Goal: Obtain resource: Obtain resource

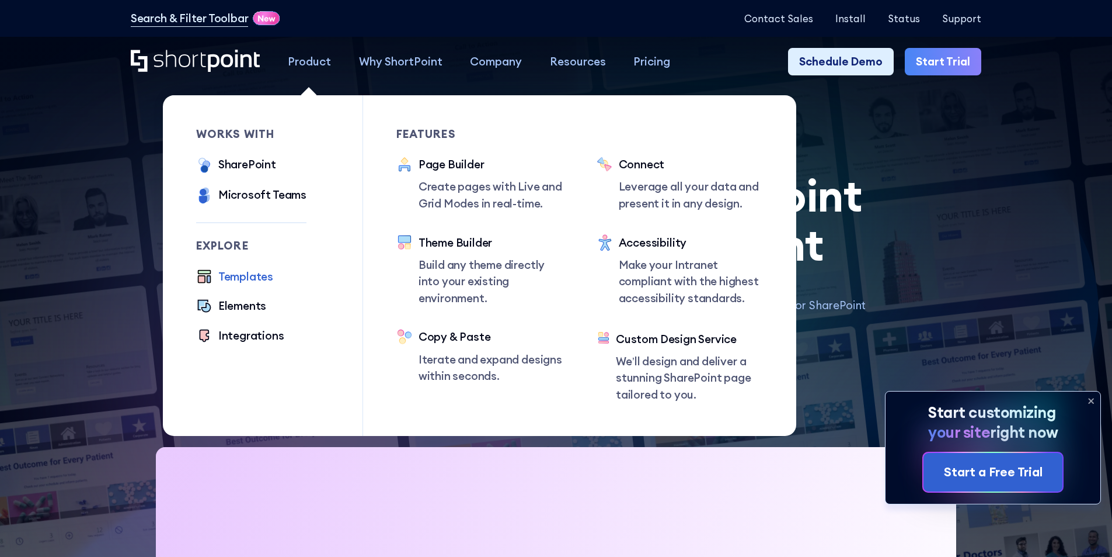
drag, startPoint x: 241, startPoint y: 281, endPoint x: 270, endPoint y: 292, distance: 31.8
click at [242, 280] on div "Templates" at bounding box center [245, 276] width 55 height 17
click at [244, 279] on div "Templates" at bounding box center [245, 276] width 55 height 17
click at [244, 278] on div "Templates" at bounding box center [245, 276] width 55 height 17
click at [245, 277] on div "Templates" at bounding box center [245, 276] width 55 height 17
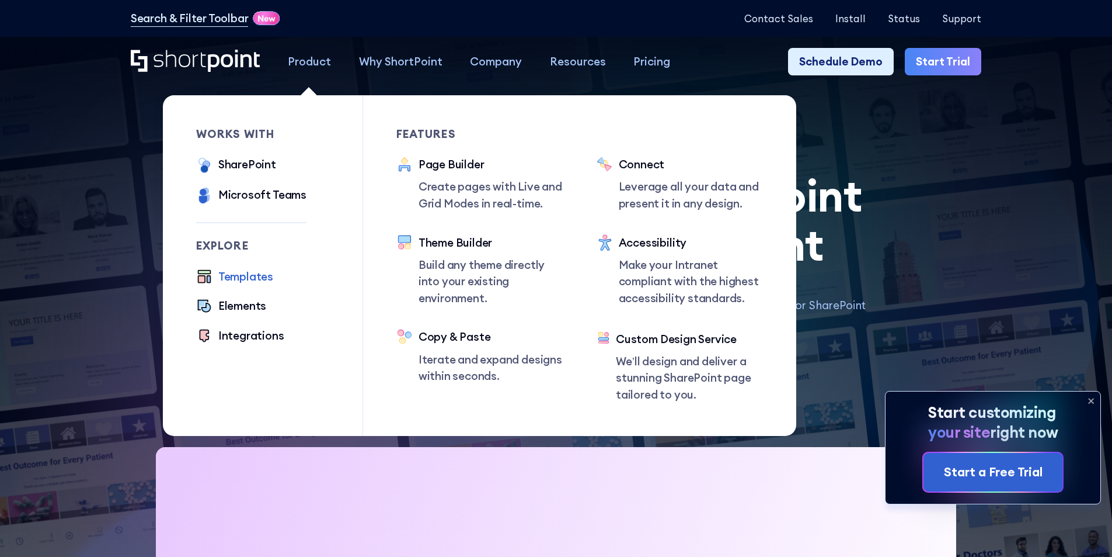
click at [248, 277] on div "Templates" at bounding box center [245, 276] width 55 height 17
drag, startPoint x: 245, startPoint y: 278, endPoint x: 281, endPoint y: 281, distance: 36.9
click at [245, 278] on div "Templates" at bounding box center [245, 276] width 55 height 17
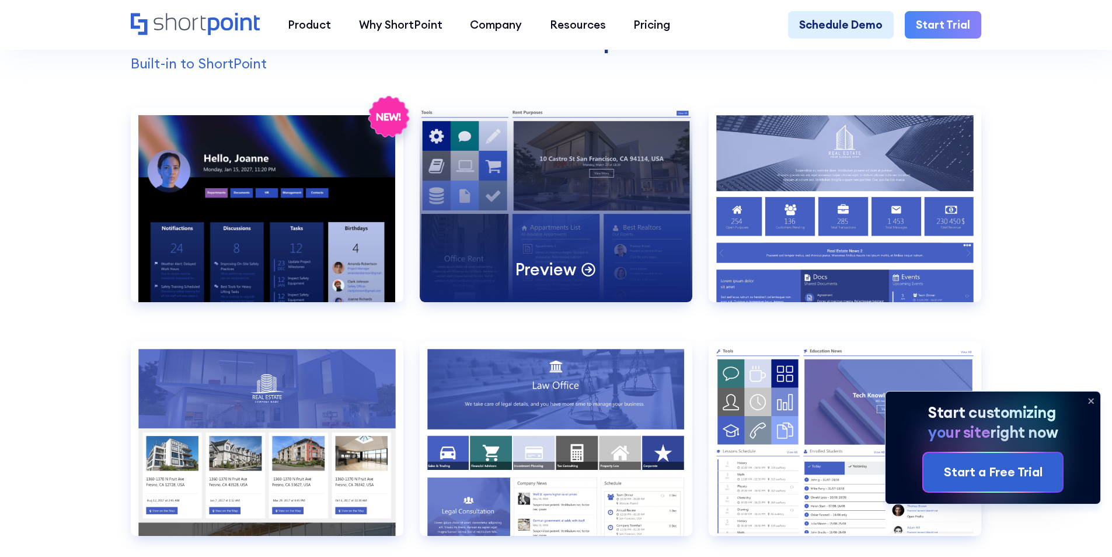
scroll to position [1226, 0]
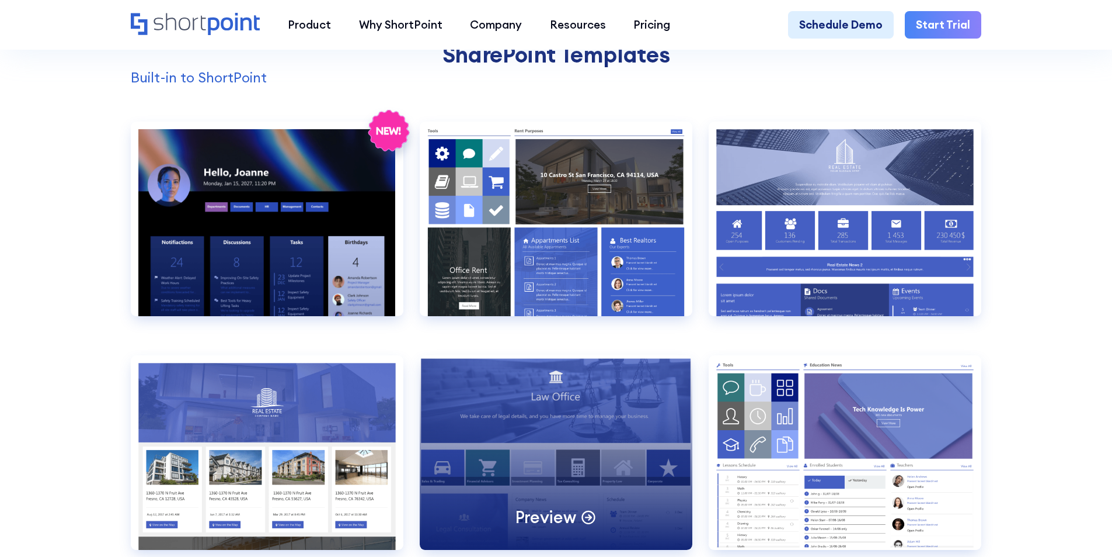
scroll to position [1226, 0]
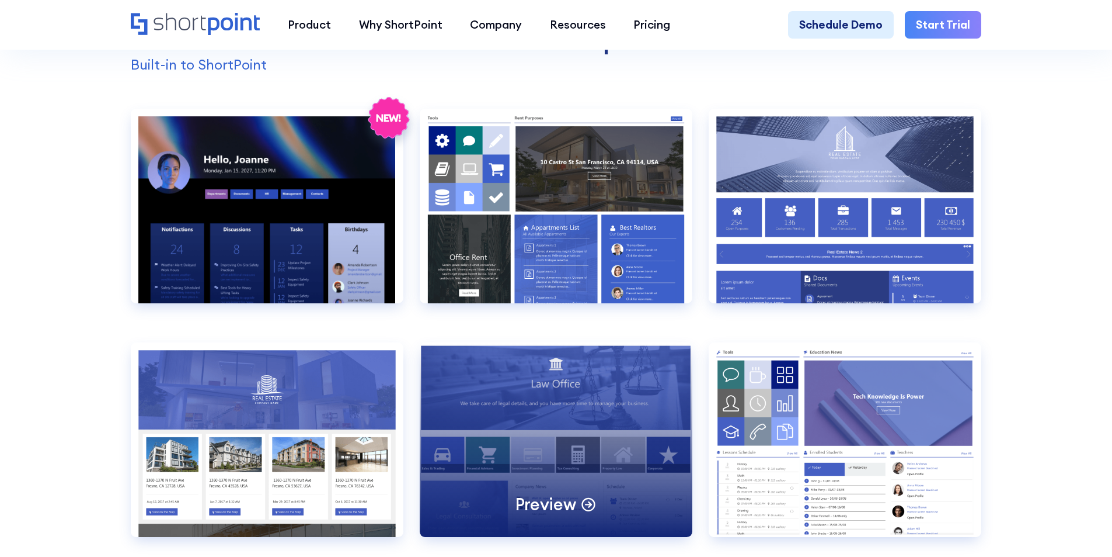
click at [537, 417] on div "Preview" at bounding box center [556, 439] width 273 height 194
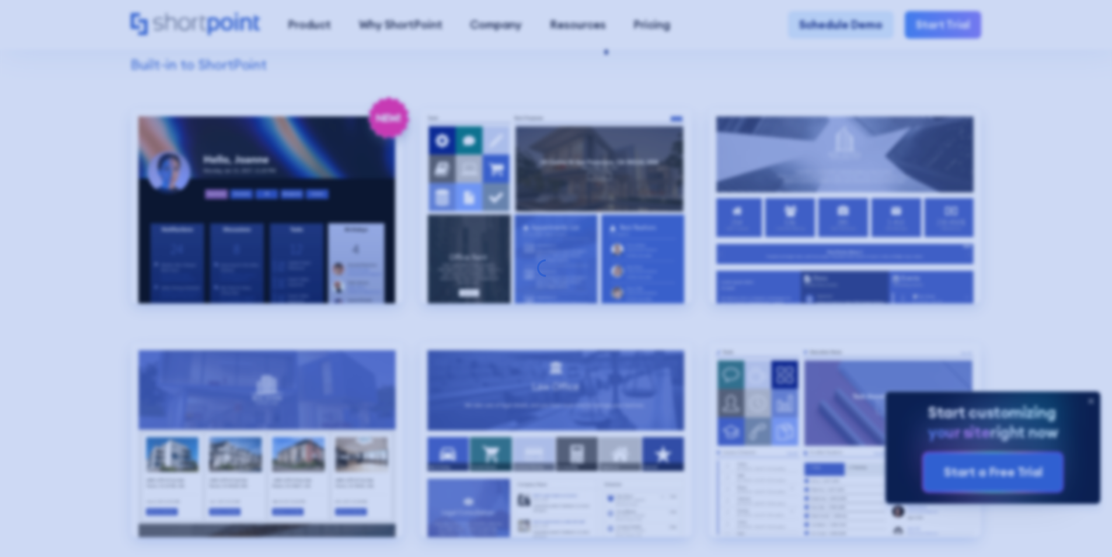
click at [1032, 269] on div at bounding box center [556, 278] width 1112 height 557
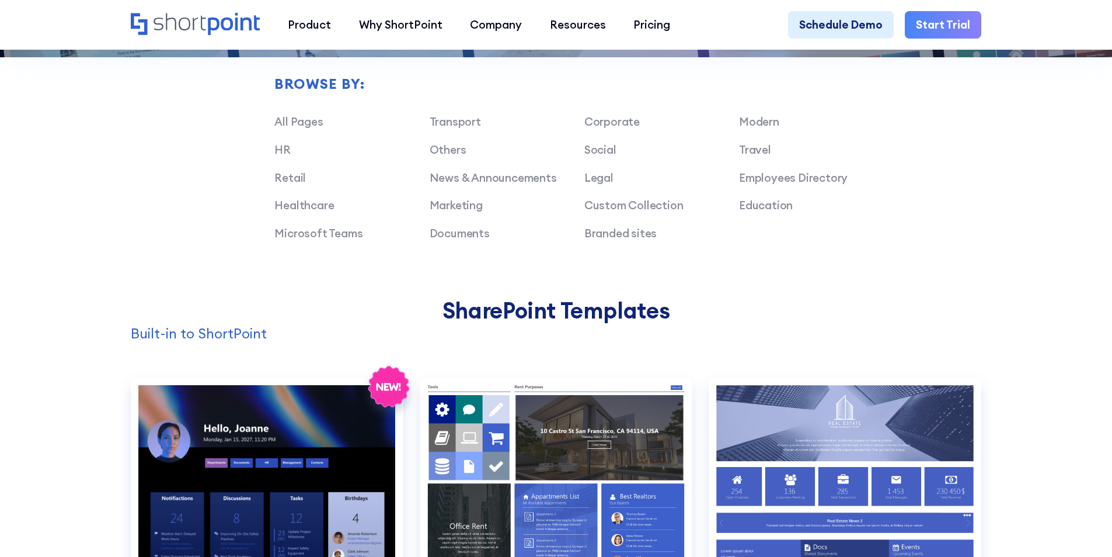
scroll to position [1285, 0]
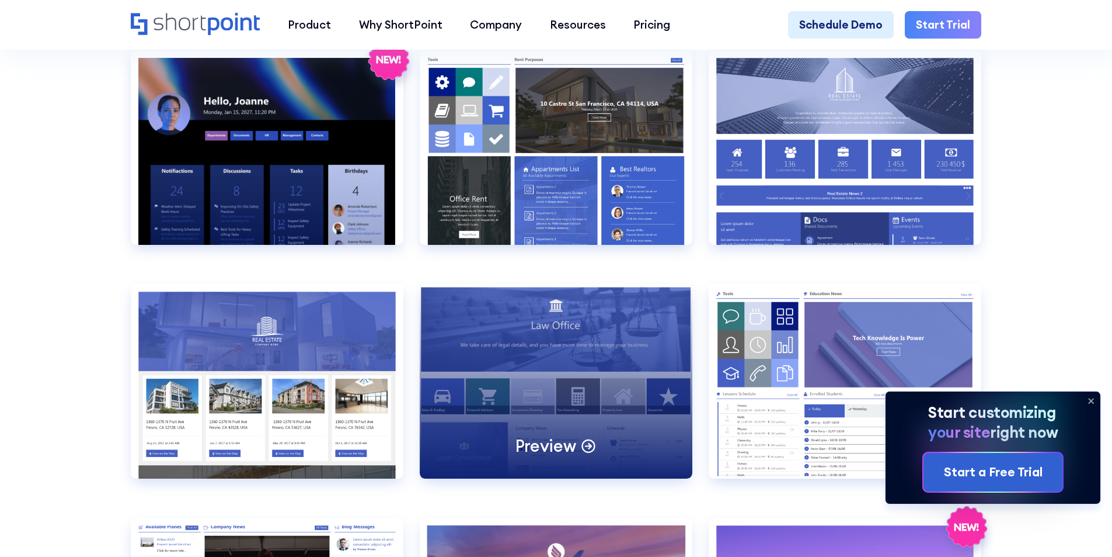
click at [551, 456] on p "Preview" at bounding box center [546, 445] width 61 height 22
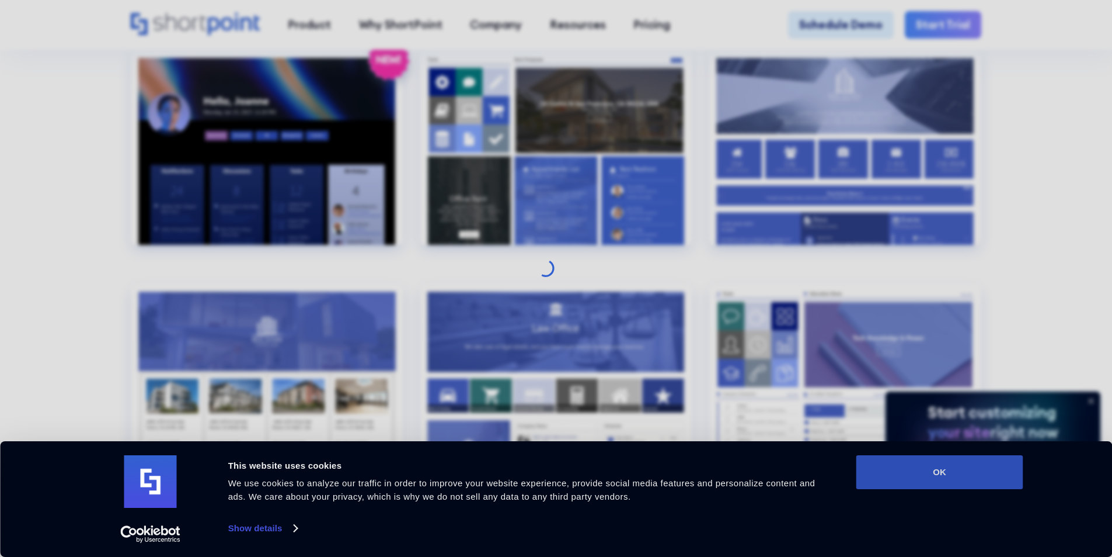
click at [947, 467] on button "OK" at bounding box center [940, 472] width 167 height 34
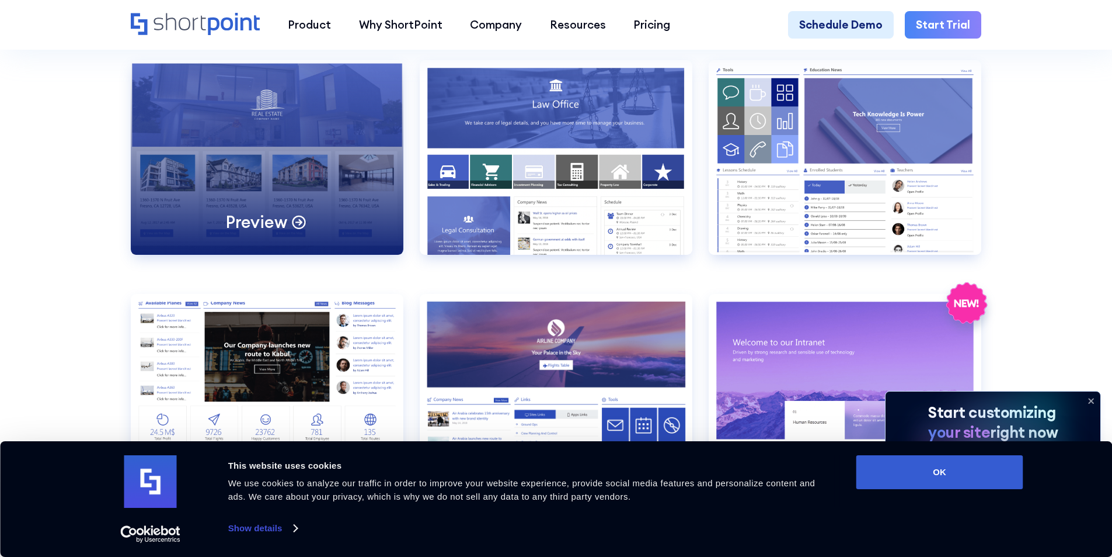
scroll to position [1402, 0]
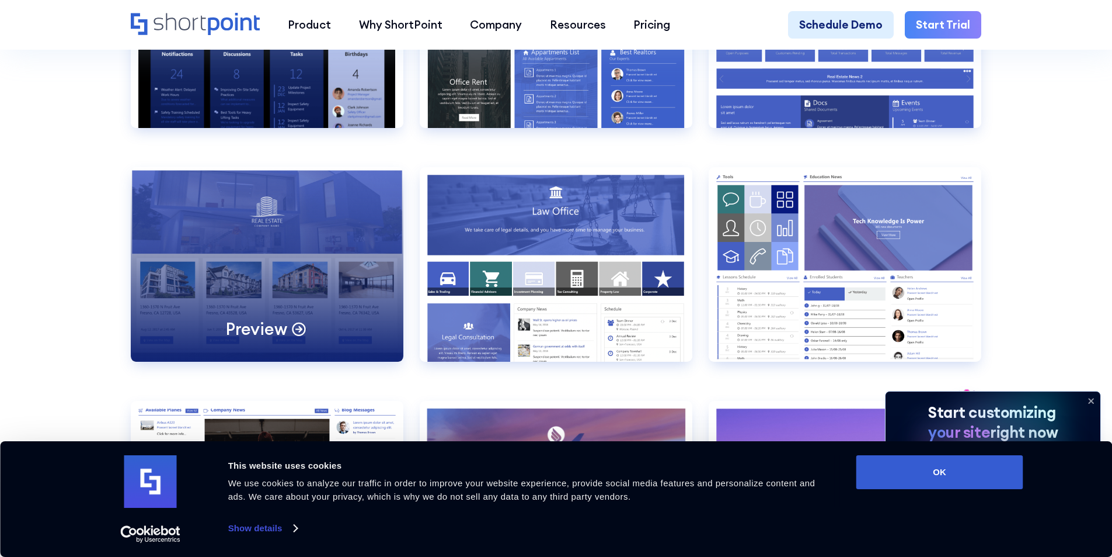
click at [273, 251] on div "Preview" at bounding box center [267, 264] width 273 height 194
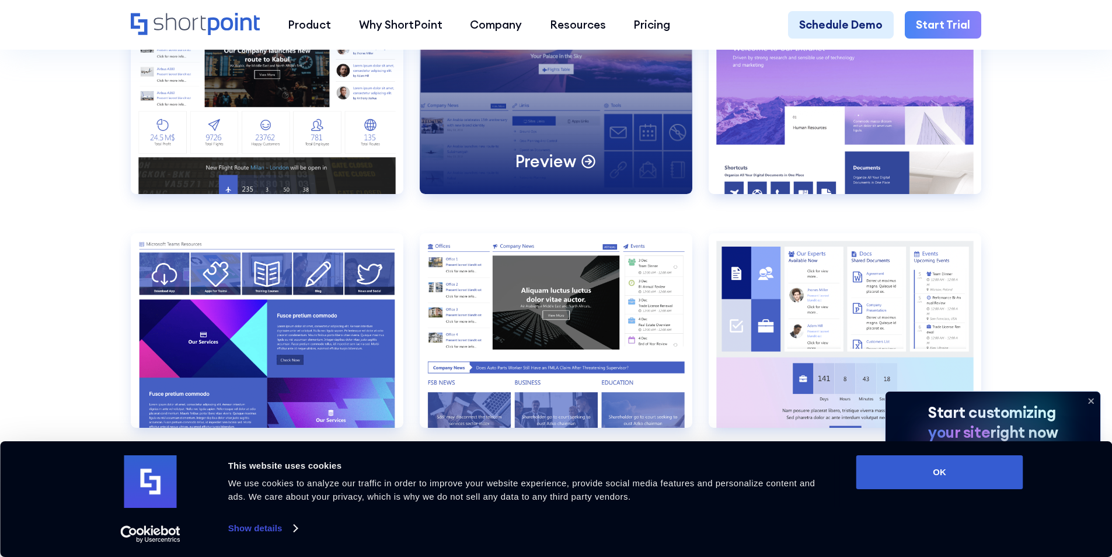
scroll to position [1752, 0]
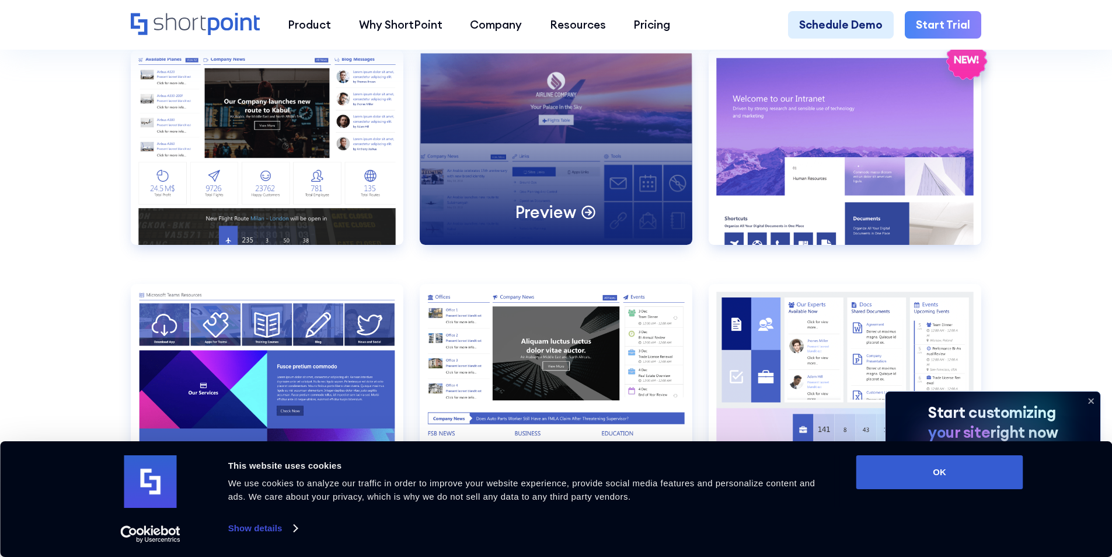
click at [556, 163] on div "Preview" at bounding box center [556, 147] width 273 height 194
